Goal: Book appointment/travel/reservation

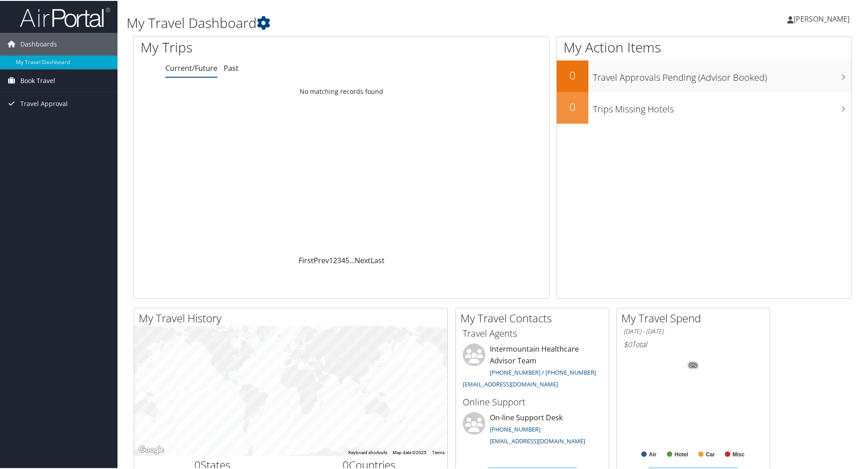
click at [41, 79] on span "Book Travel" at bounding box center [37, 80] width 35 height 23
click at [56, 109] on link "Book/Manage Online Trips" at bounding box center [58, 112] width 117 height 14
